Goal: Task Accomplishment & Management: Use online tool/utility

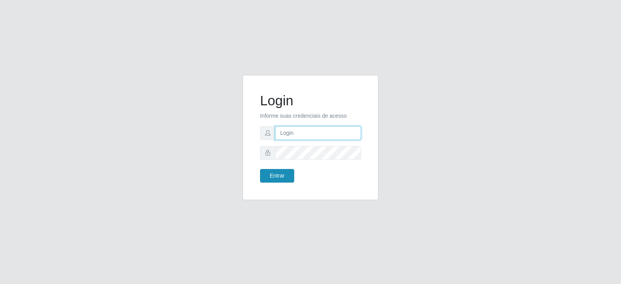
type input "[EMAIL_ADDRESS][DOMAIN_NAME]"
click at [284, 176] on button "Entrar" at bounding box center [277, 176] width 34 height 14
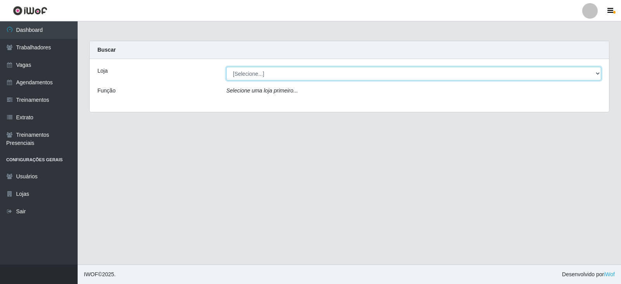
click at [259, 76] on select "[Selecione...] SuperFácil Atacado - Vale do Sol" at bounding box center [413, 74] width 375 height 14
select select "502"
click at [226, 67] on select "[Selecione...] SuperFácil Atacado - Vale do Sol" at bounding box center [413, 74] width 375 height 14
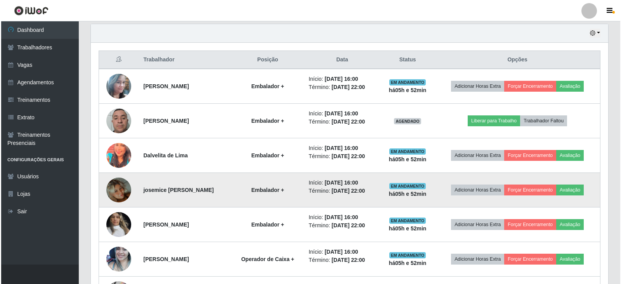
scroll to position [272, 0]
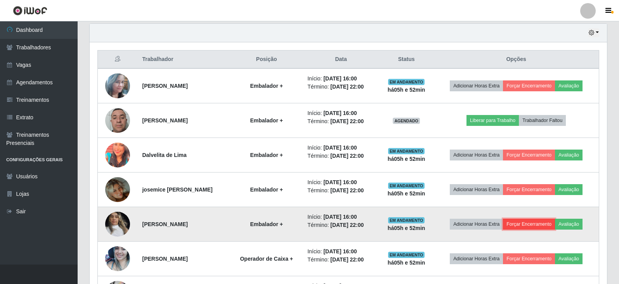
click at [530, 224] on button "Forçar Encerramento" at bounding box center [529, 224] width 52 height 11
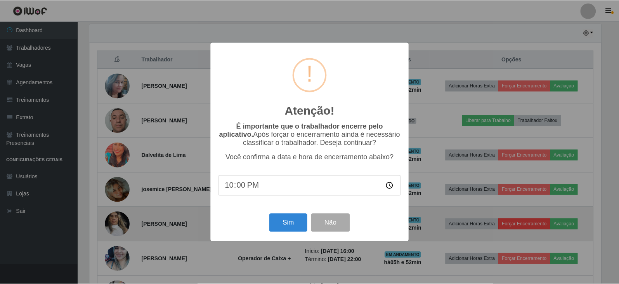
scroll to position [161, 514]
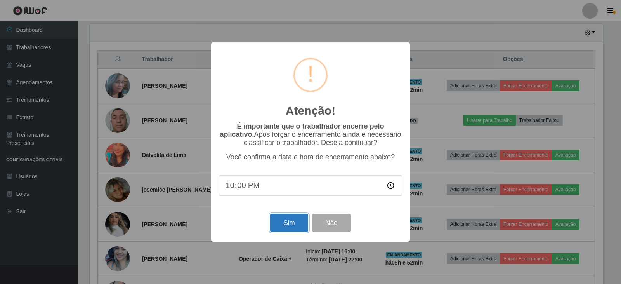
click at [294, 221] on button "Sim" at bounding box center [289, 223] width 38 height 18
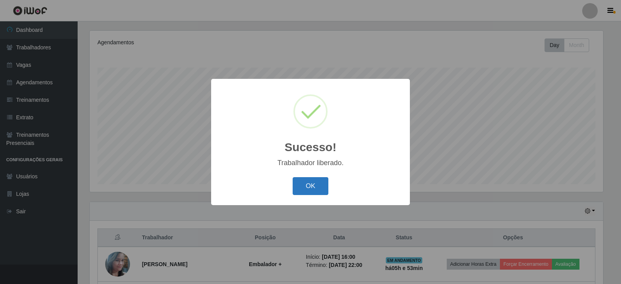
drag, startPoint x: 320, startPoint y: 176, endPoint x: 317, endPoint y: 179, distance: 4.4
click at [317, 179] on div "OK Cancel" at bounding box center [310, 186] width 183 height 22
click at [317, 184] on button "OK" at bounding box center [311, 186] width 36 height 18
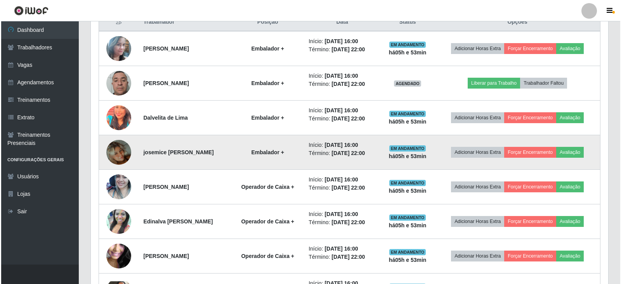
scroll to position [365, 0]
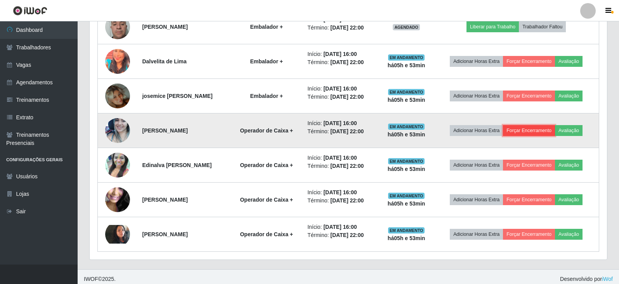
click at [534, 129] on button "Forçar Encerramento" at bounding box center [529, 130] width 52 height 11
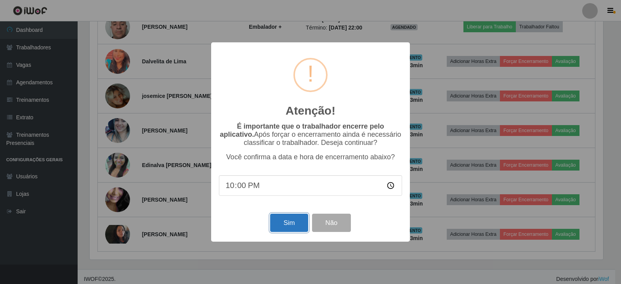
click at [294, 222] on button "Sim" at bounding box center [289, 223] width 38 height 18
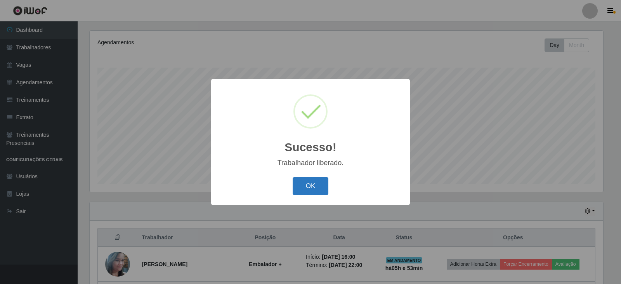
click at [317, 181] on button "OK" at bounding box center [311, 186] width 36 height 18
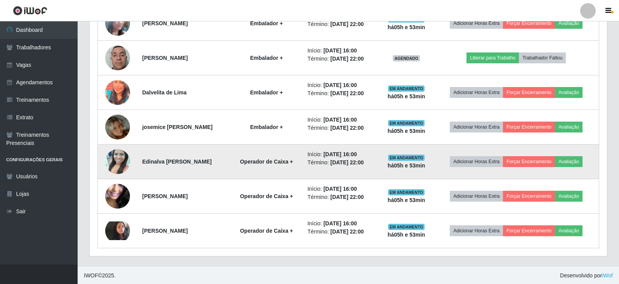
scroll to position [336, 0]
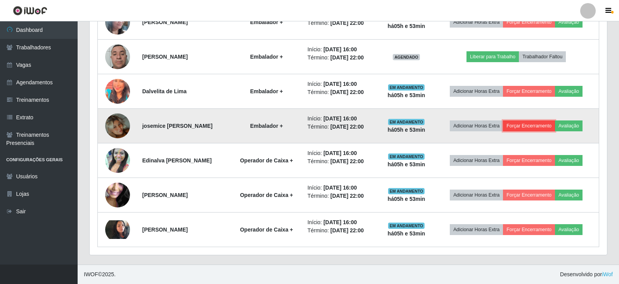
click at [536, 128] on button "Forçar Encerramento" at bounding box center [529, 125] width 52 height 11
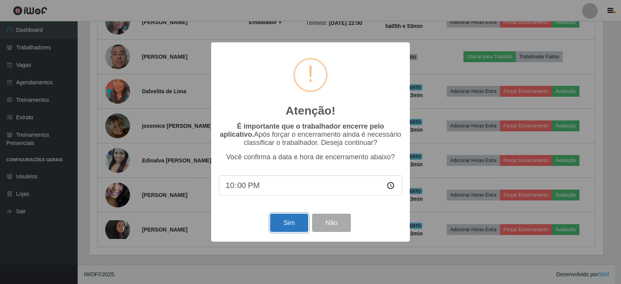
click at [280, 223] on button "Sim" at bounding box center [289, 223] width 38 height 18
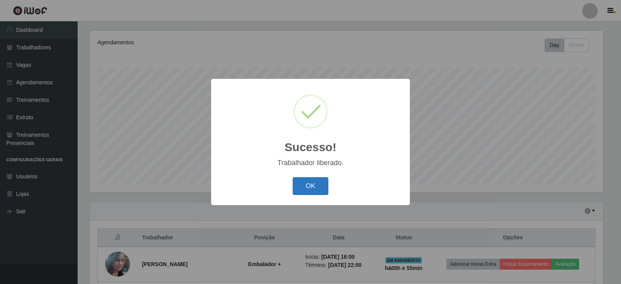
click at [308, 184] on button "OK" at bounding box center [311, 186] width 36 height 18
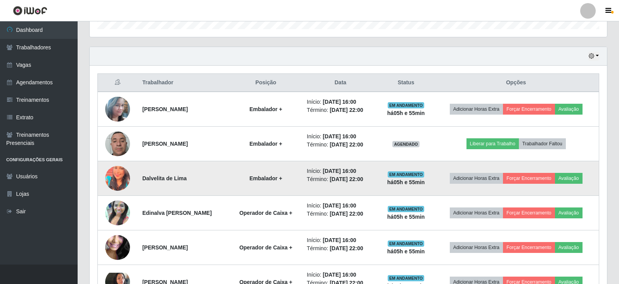
scroll to position [262, 0]
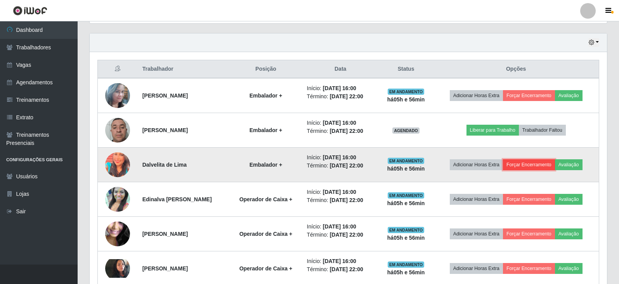
click at [529, 165] on button "Forçar Encerramento" at bounding box center [529, 164] width 52 height 11
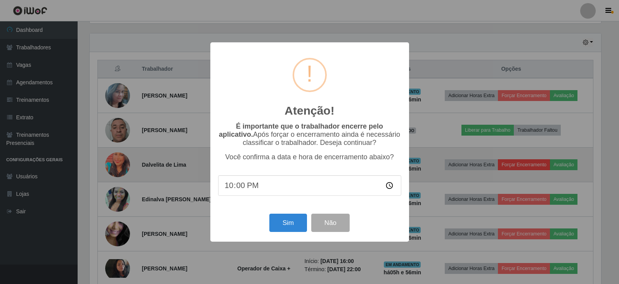
scroll to position [161, 514]
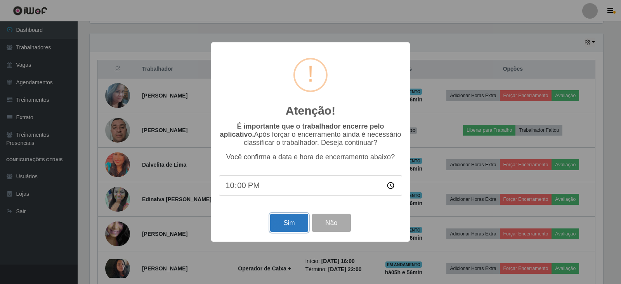
click at [291, 227] on button "Sim" at bounding box center [289, 223] width 38 height 18
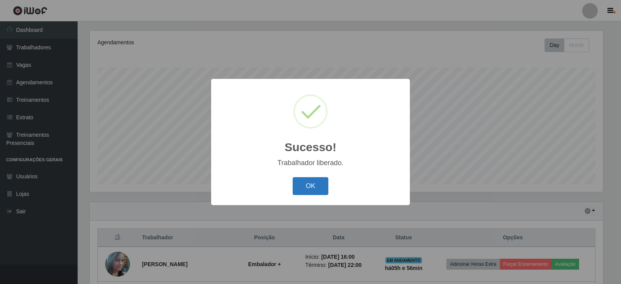
click at [311, 186] on button "OK" at bounding box center [311, 186] width 36 height 18
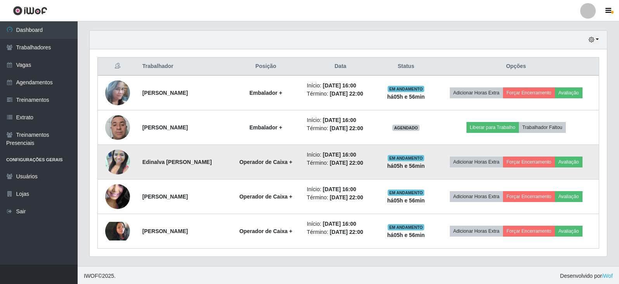
scroll to position [266, 0]
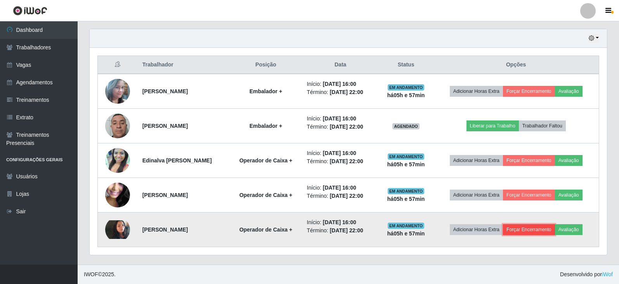
click at [529, 229] on button "Forçar Encerramento" at bounding box center [529, 229] width 52 height 11
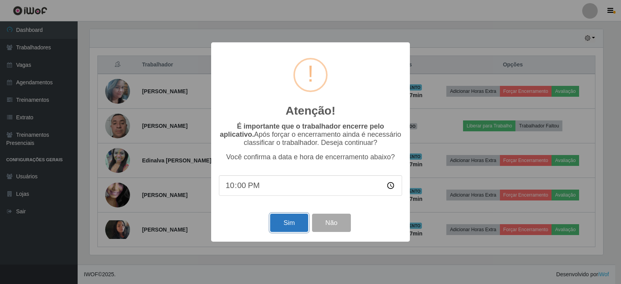
click at [278, 230] on button "Sim" at bounding box center [289, 223] width 38 height 18
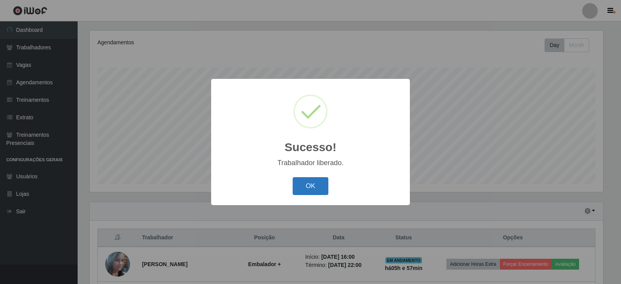
click at [318, 185] on button "OK" at bounding box center [311, 186] width 36 height 18
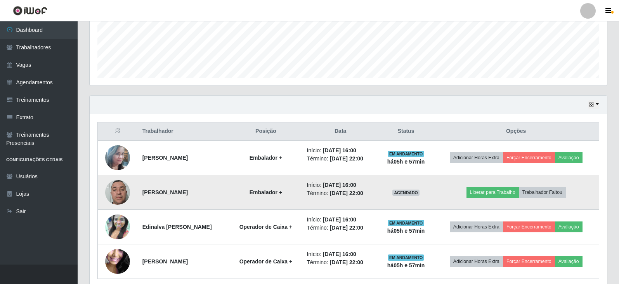
scroll to position [210, 0]
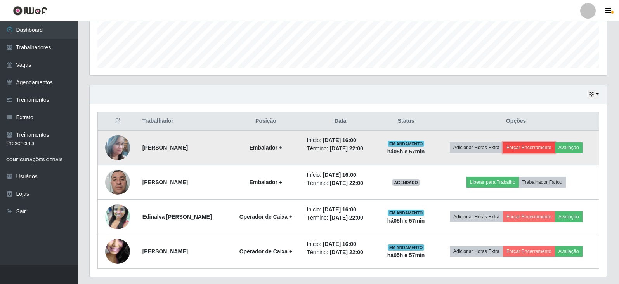
click at [530, 148] on button "Forçar Encerramento" at bounding box center [529, 147] width 52 height 11
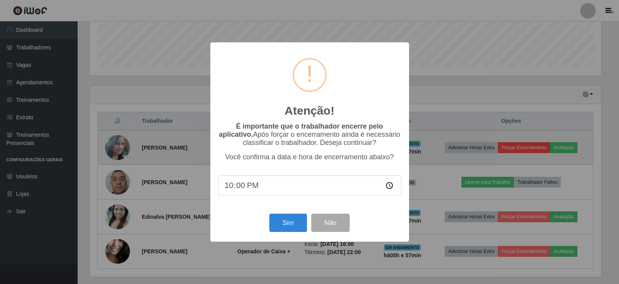
scroll to position [161, 514]
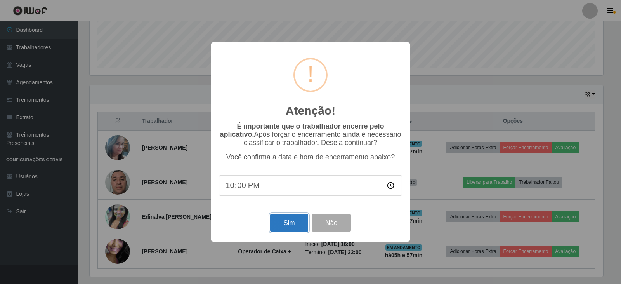
click at [278, 223] on button "Sim" at bounding box center [289, 223] width 38 height 18
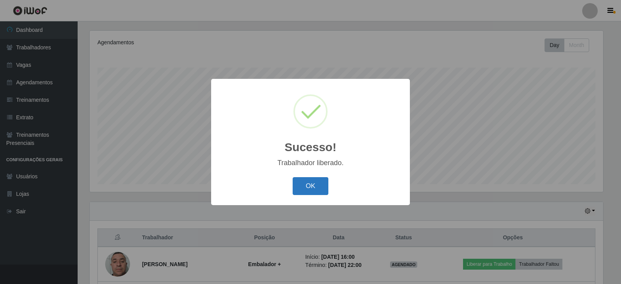
click at [308, 180] on button "OK" at bounding box center [311, 186] width 36 height 18
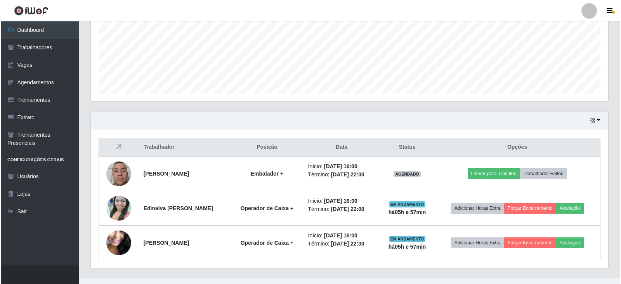
scroll to position [197, 0]
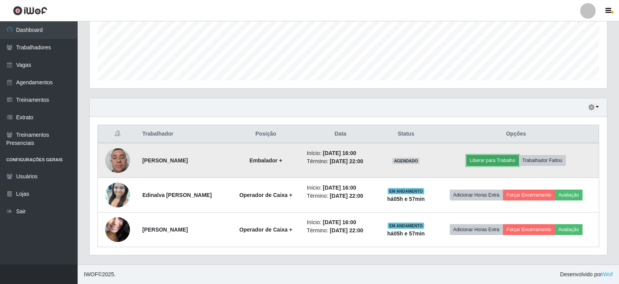
click at [501, 162] on button "Liberar para Trabalho" at bounding box center [493, 160] width 52 height 11
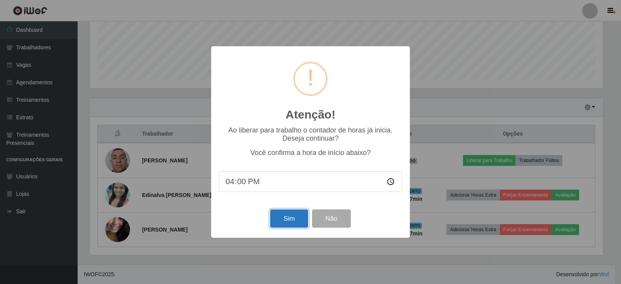
click at [296, 216] on button "Sim" at bounding box center [289, 218] width 38 height 18
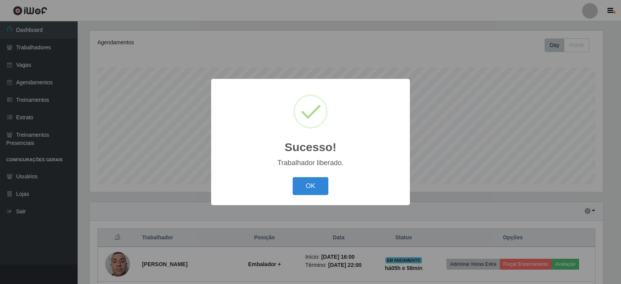
click at [306, 184] on button "OK" at bounding box center [311, 186] width 36 height 18
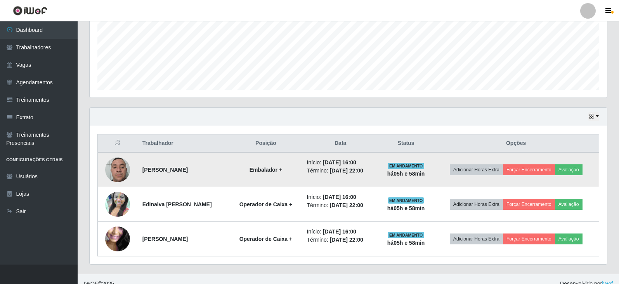
scroll to position [0, 0]
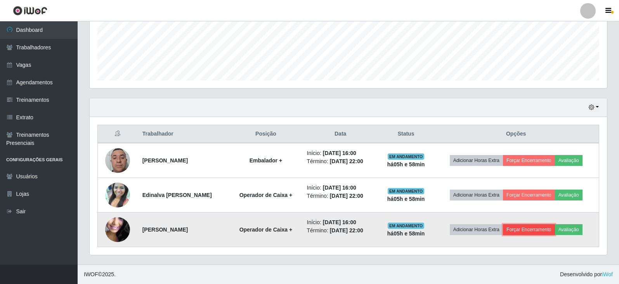
click at [527, 227] on button "Forçar Encerramento" at bounding box center [529, 229] width 52 height 11
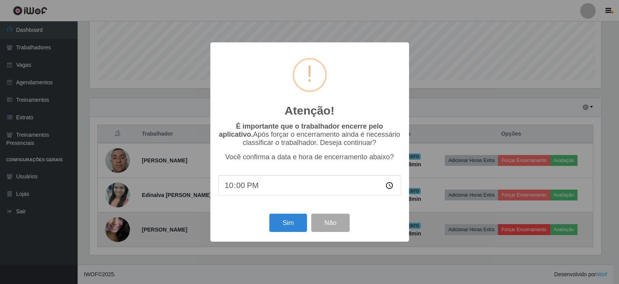
scroll to position [161, 514]
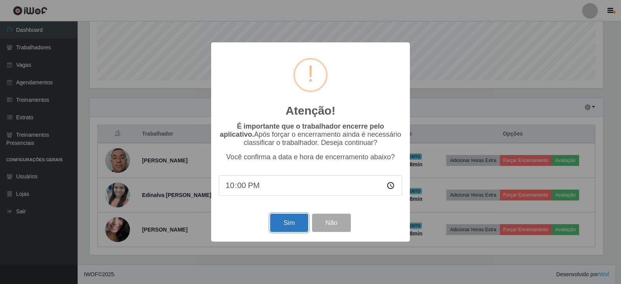
click at [283, 223] on button "Sim" at bounding box center [289, 223] width 38 height 18
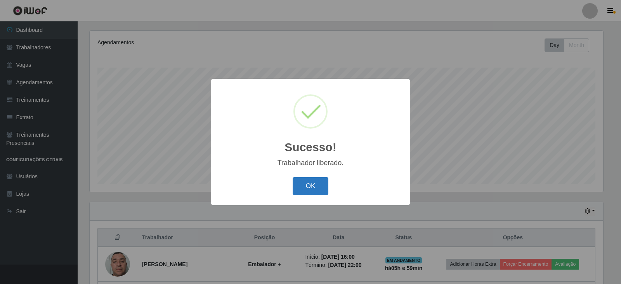
click at [311, 181] on button "OK" at bounding box center [311, 186] width 36 height 18
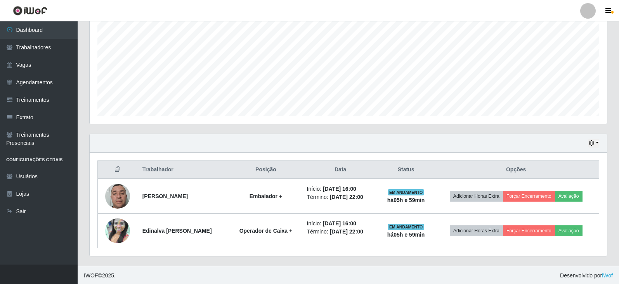
scroll to position [163, 0]
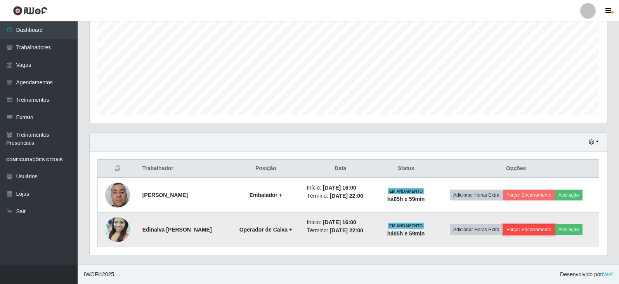
click at [528, 230] on button "Forçar Encerramento" at bounding box center [529, 229] width 52 height 11
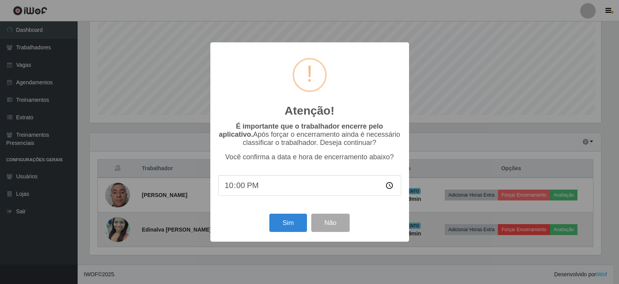
scroll to position [161, 514]
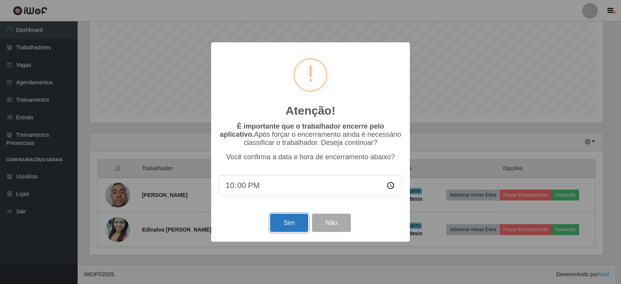
click at [290, 221] on button "Sim" at bounding box center [289, 223] width 38 height 18
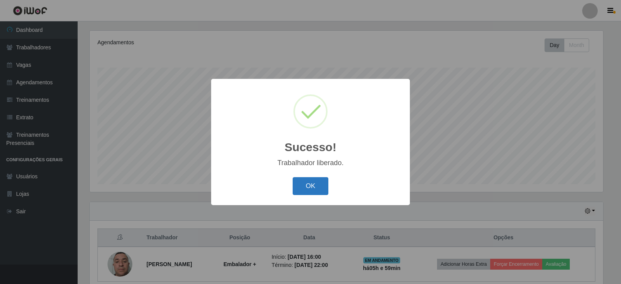
click at [312, 181] on button "OK" at bounding box center [311, 186] width 36 height 18
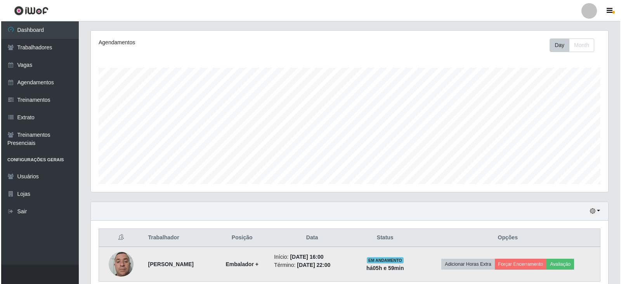
scroll to position [128, 0]
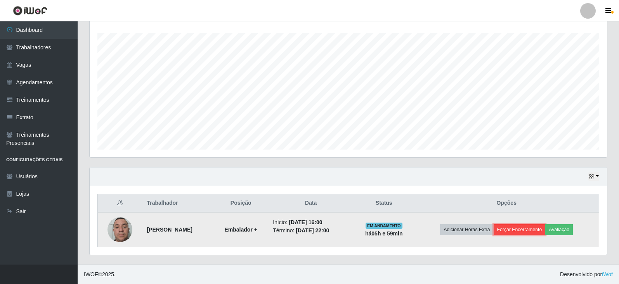
click at [529, 227] on button "Forçar Encerramento" at bounding box center [520, 229] width 52 height 11
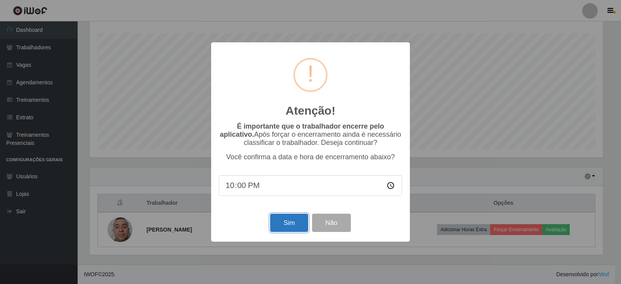
click at [291, 227] on button "Sim" at bounding box center [289, 223] width 38 height 18
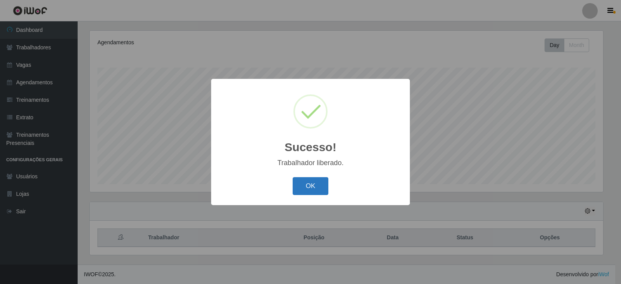
click at [312, 192] on button "OK" at bounding box center [311, 186] width 36 height 18
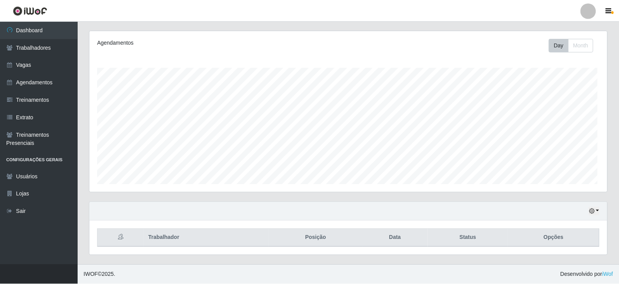
scroll to position [161, 518]
